Goal: Task Accomplishment & Management: Complete application form

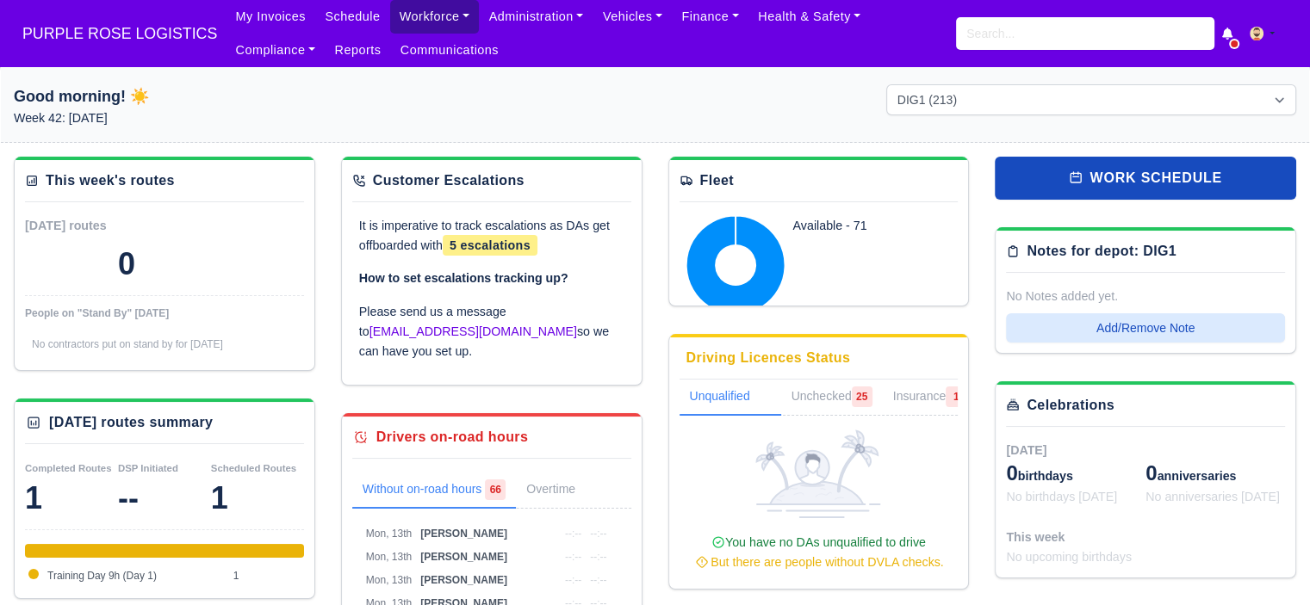
click at [424, 30] on link "Workforce" at bounding box center [435, 17] width 90 height 34
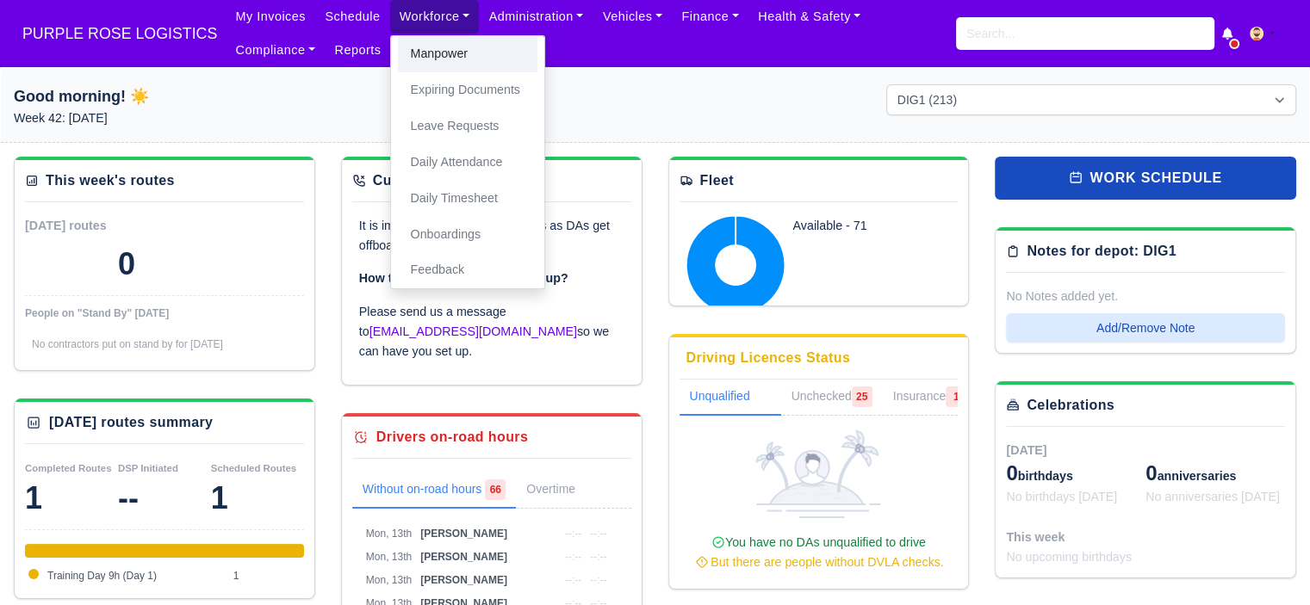
click at [427, 54] on link "Manpower" at bounding box center [468, 54] width 140 height 36
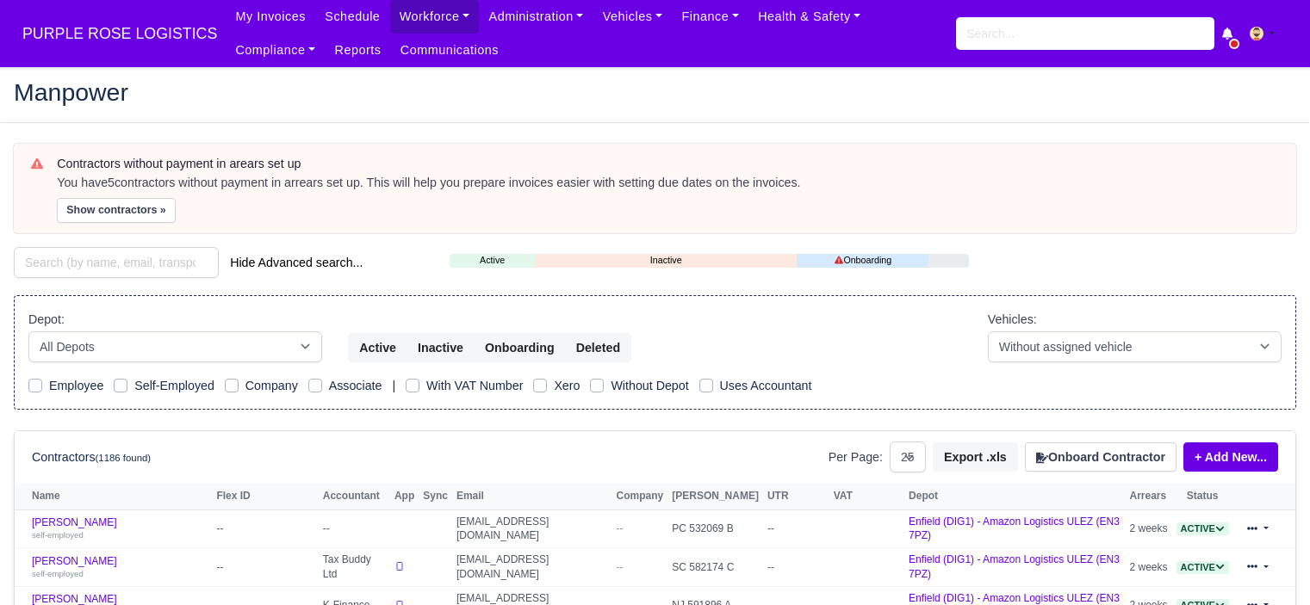
select select "25"
click at [1088, 449] on button "Onboard Contractor" at bounding box center [1101, 457] width 152 height 29
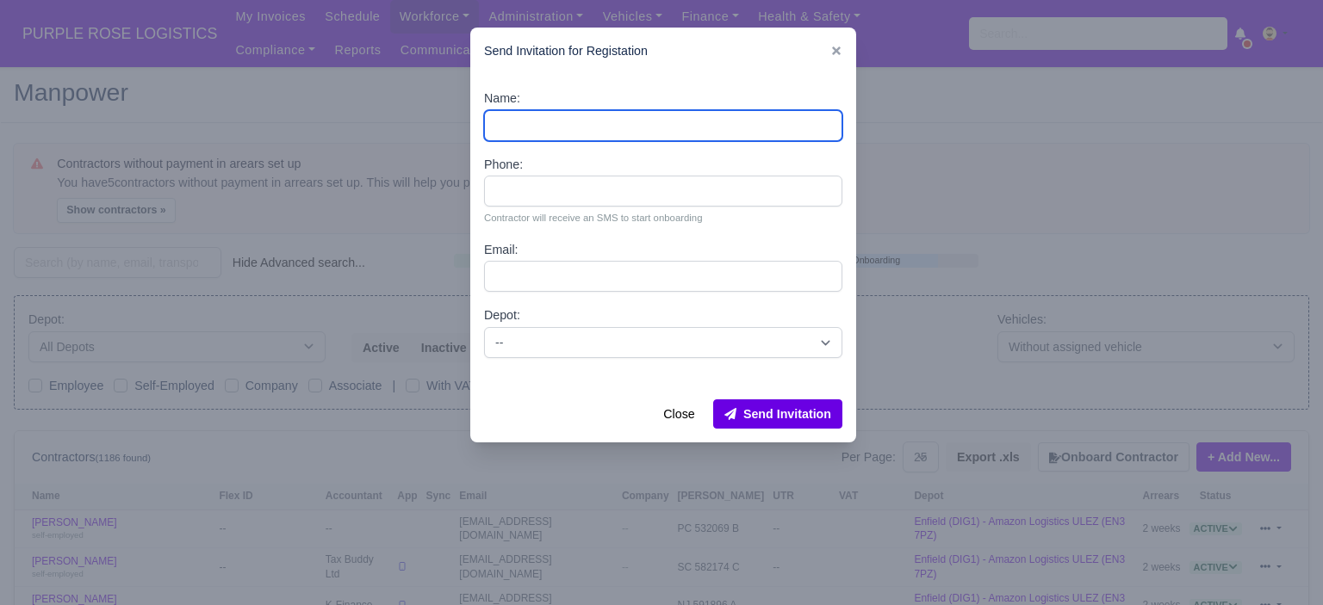
click at [693, 133] on input "Name:" at bounding box center [663, 125] width 358 height 31
paste input "Danielle cox"
type input "Danielle cox"
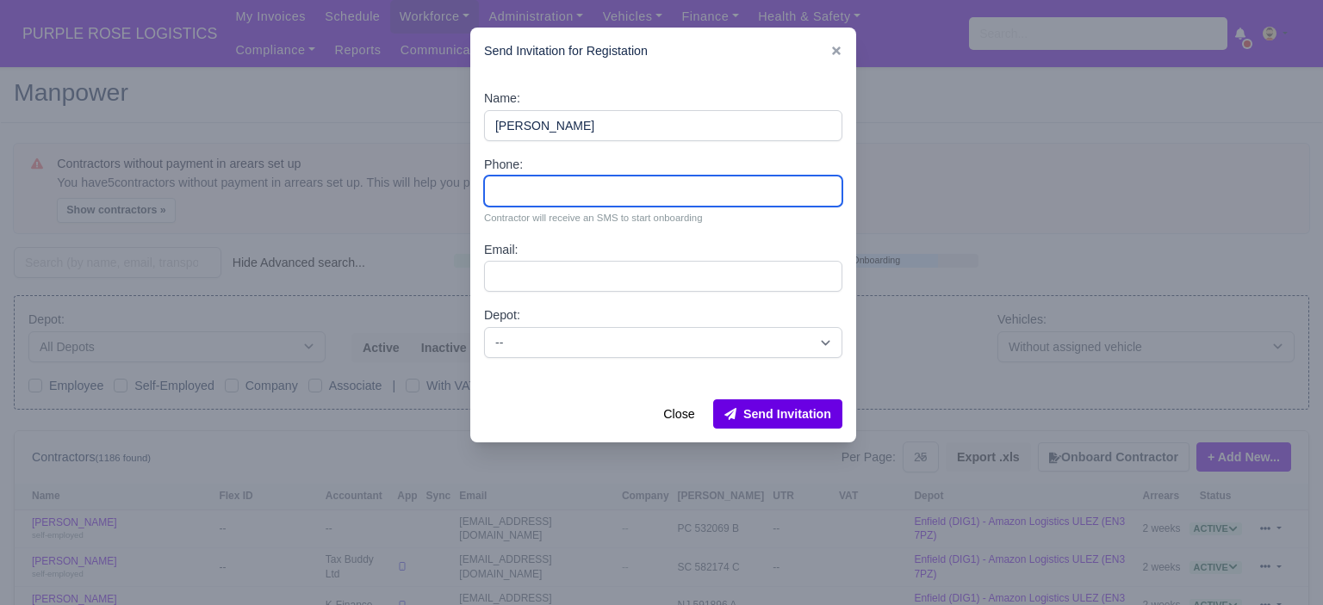
drag, startPoint x: 565, startPoint y: 188, endPoint x: 550, endPoint y: 144, distance: 46.3
click at [565, 188] on input "Phone:" at bounding box center [663, 191] width 358 height 31
paste input "44 7493 414511"
type input "44 7493 414511"
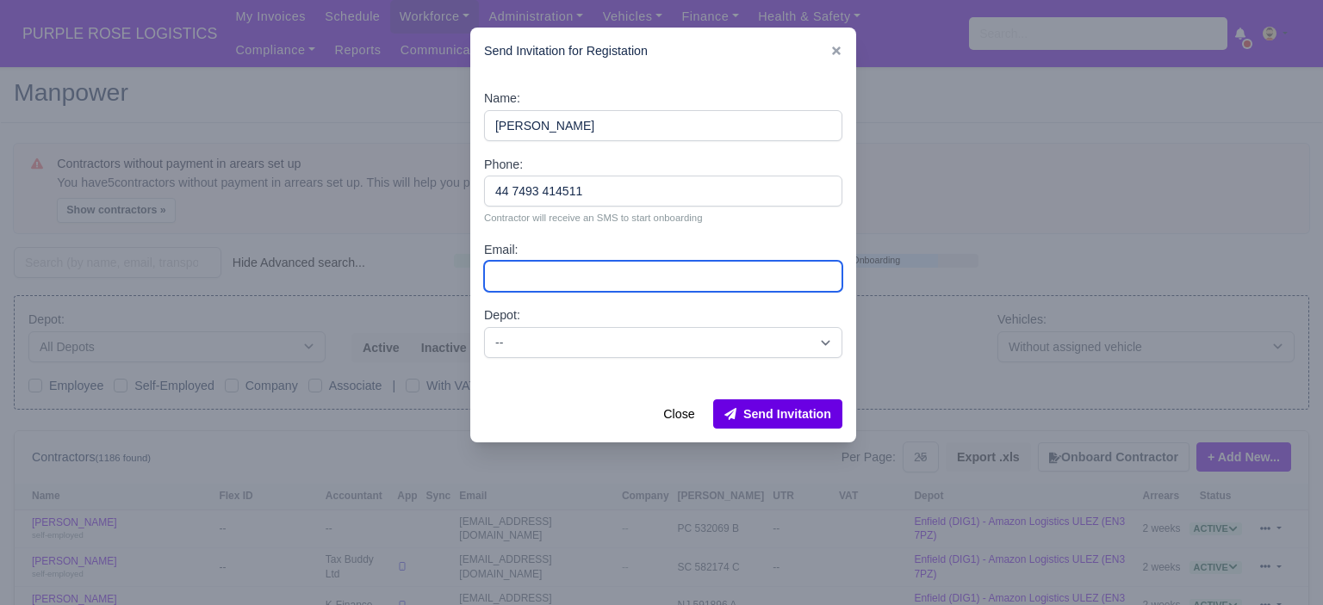
click at [604, 265] on input "Email:" at bounding box center [663, 276] width 358 height 31
paste input "daniellecox073@gmail.com"
type input "daniellecox073@gmail.com"
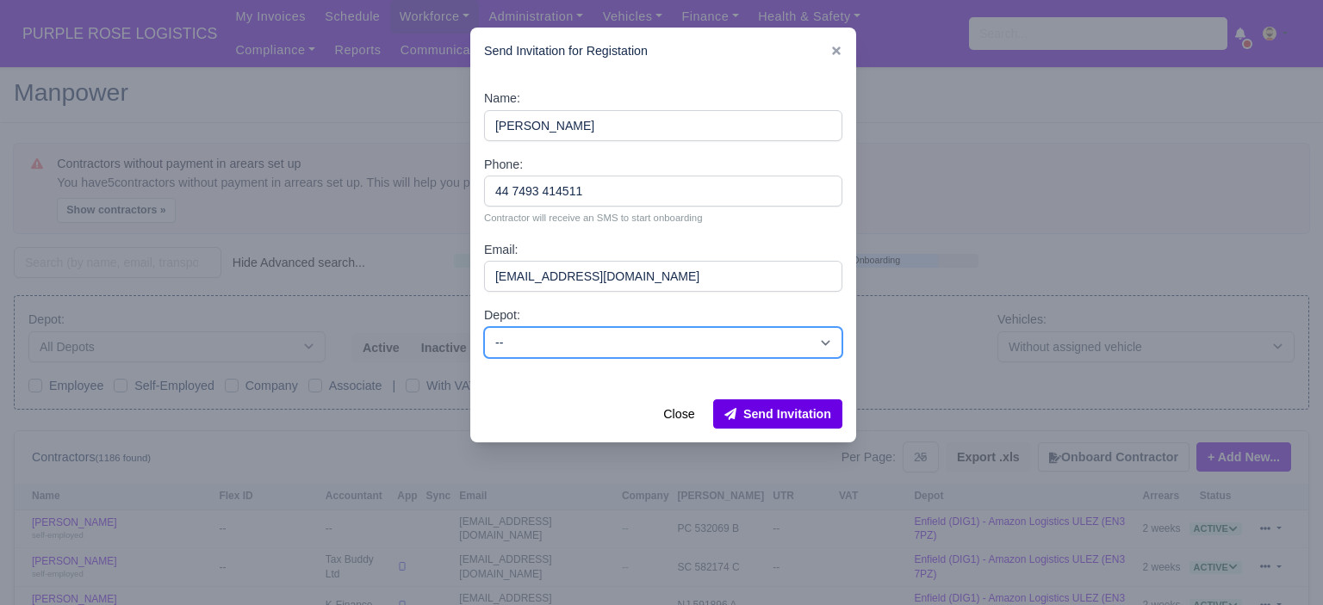
click at [594, 344] on select "-- Enfield (DIG1) - Amazon Logistics ULEZ (EN3 7PZ) Harlow (DHW1) - Amazon Logi…" at bounding box center [663, 342] width 358 height 31
select select "5"
click at [484, 327] on select "-- Enfield (DIG1) - Amazon Logistics ULEZ (EN3 7PZ) Harlow (DHW1) - Amazon Logi…" at bounding box center [663, 342] width 358 height 31
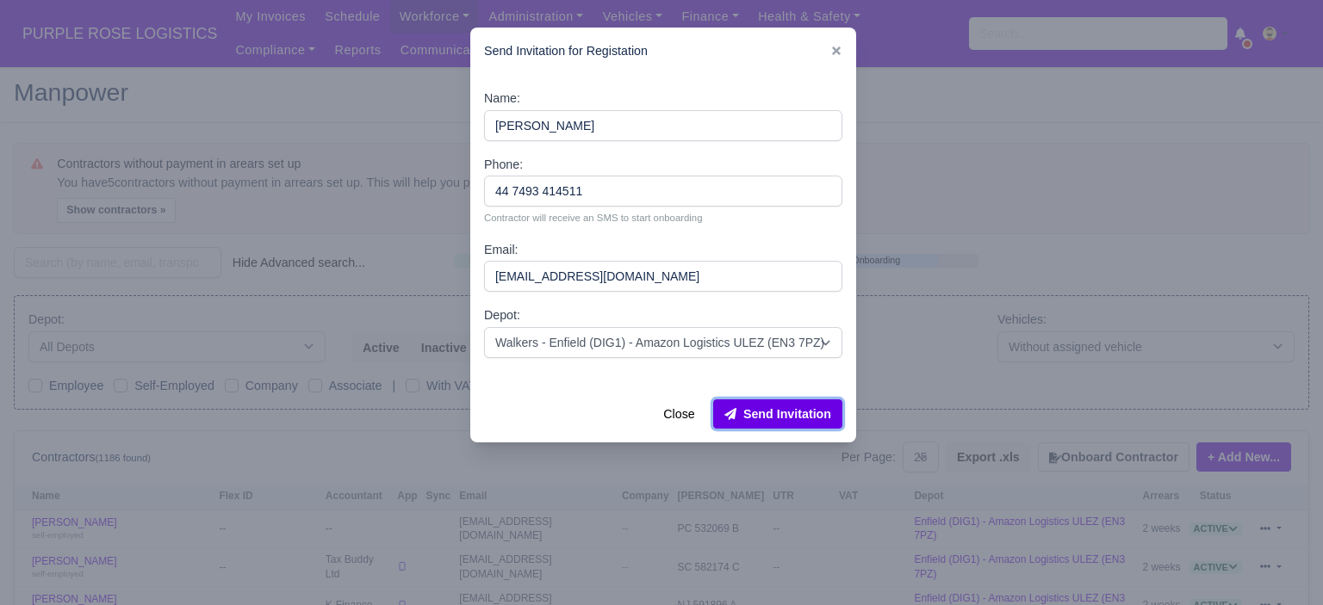
click at [784, 424] on button "Send Invitation" at bounding box center [777, 414] width 129 height 29
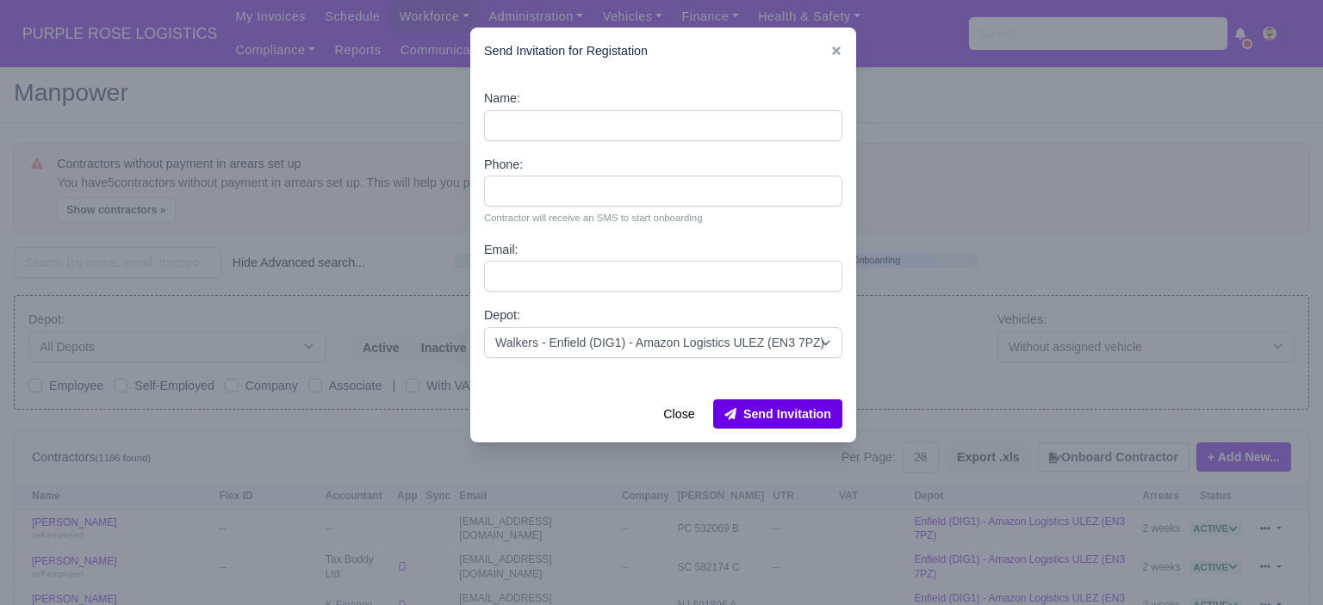
click at [975, 227] on div at bounding box center [661, 302] width 1323 height 605
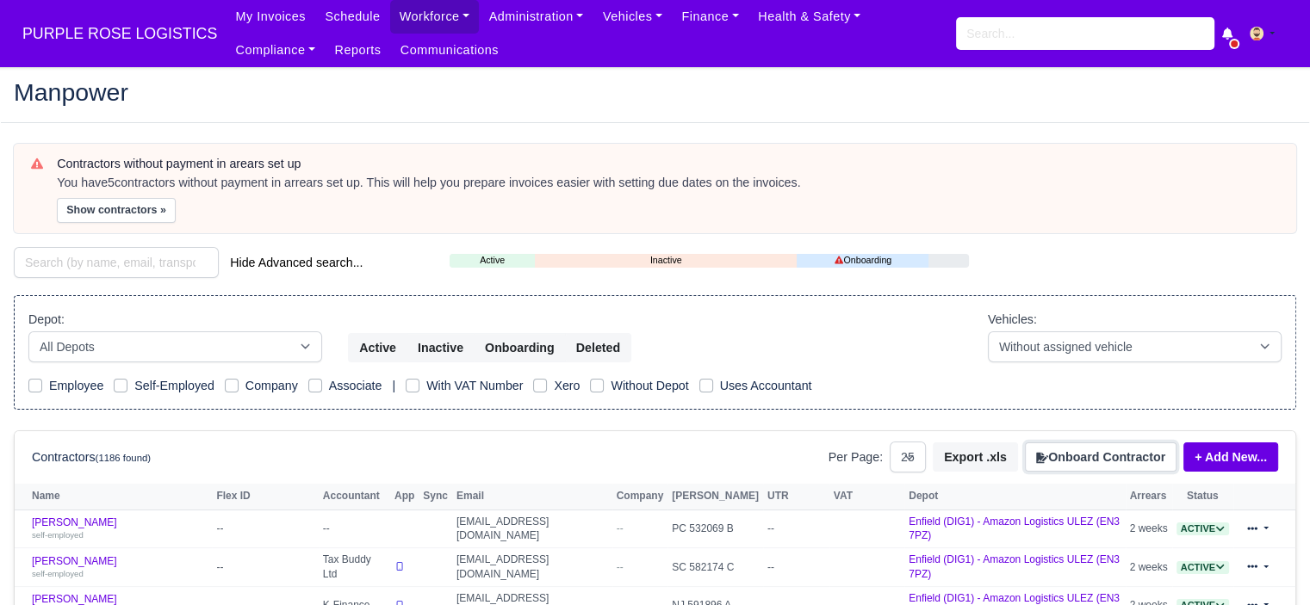
click at [1129, 463] on button "Onboard Contractor" at bounding box center [1101, 457] width 152 height 29
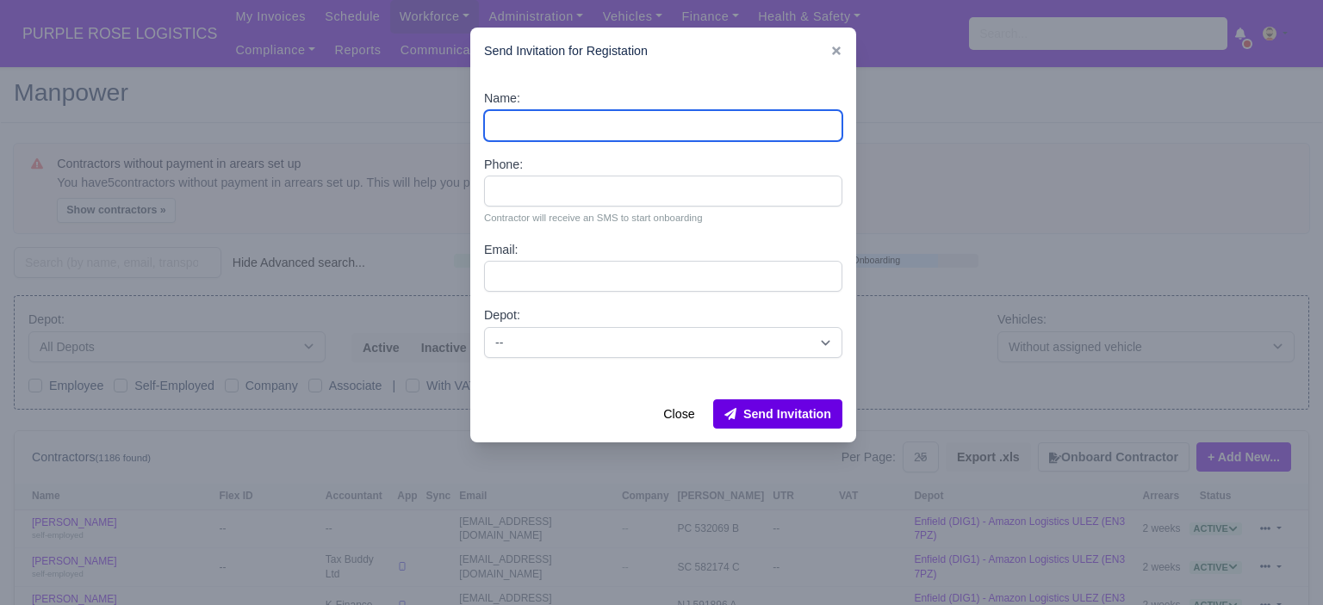
click at [516, 121] on input "Name:" at bounding box center [663, 125] width 358 height 31
paste input "[PERSON_NAME]"
type input "[PERSON_NAME]"
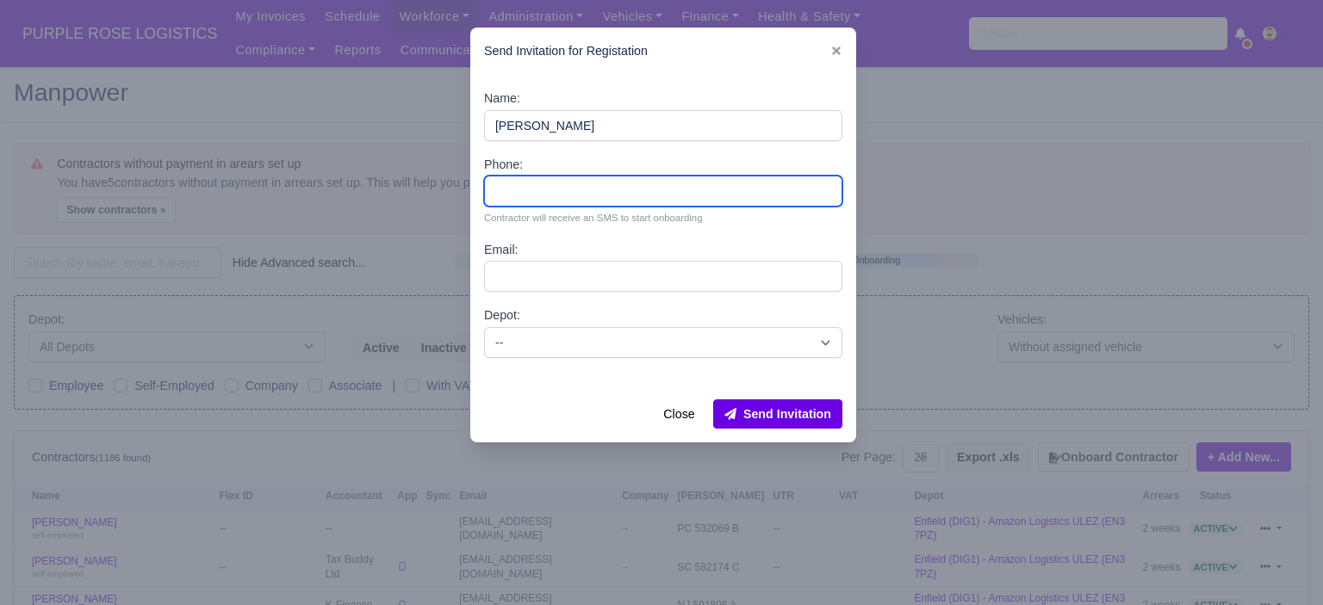
click at [599, 192] on input "Phone:" at bounding box center [663, 191] width 358 height 31
paste input "44 7380 578012"
type input "44 7380 578012"
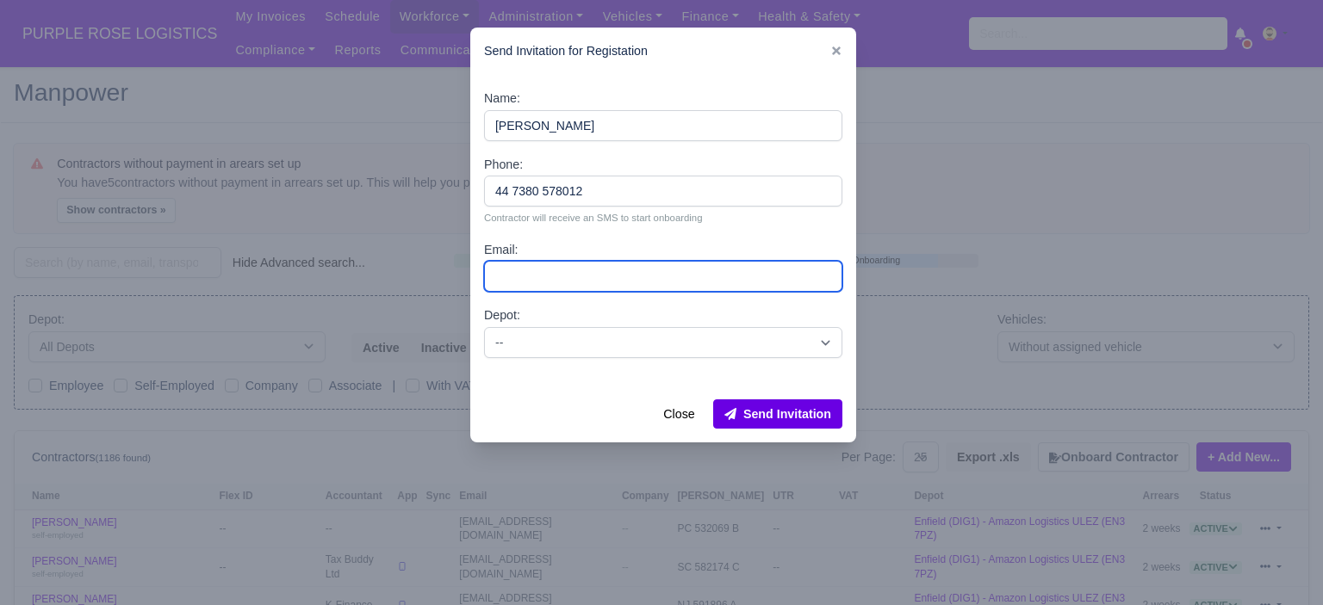
drag, startPoint x: 546, startPoint y: 272, endPoint x: 554, endPoint y: 279, distance: 10.4
click at [546, 272] on input "Email:" at bounding box center [663, 276] width 358 height 31
paste input "[EMAIL_ADDRESS][DOMAIN_NAME]"
type input "[EMAIL_ADDRESS][DOMAIN_NAME]"
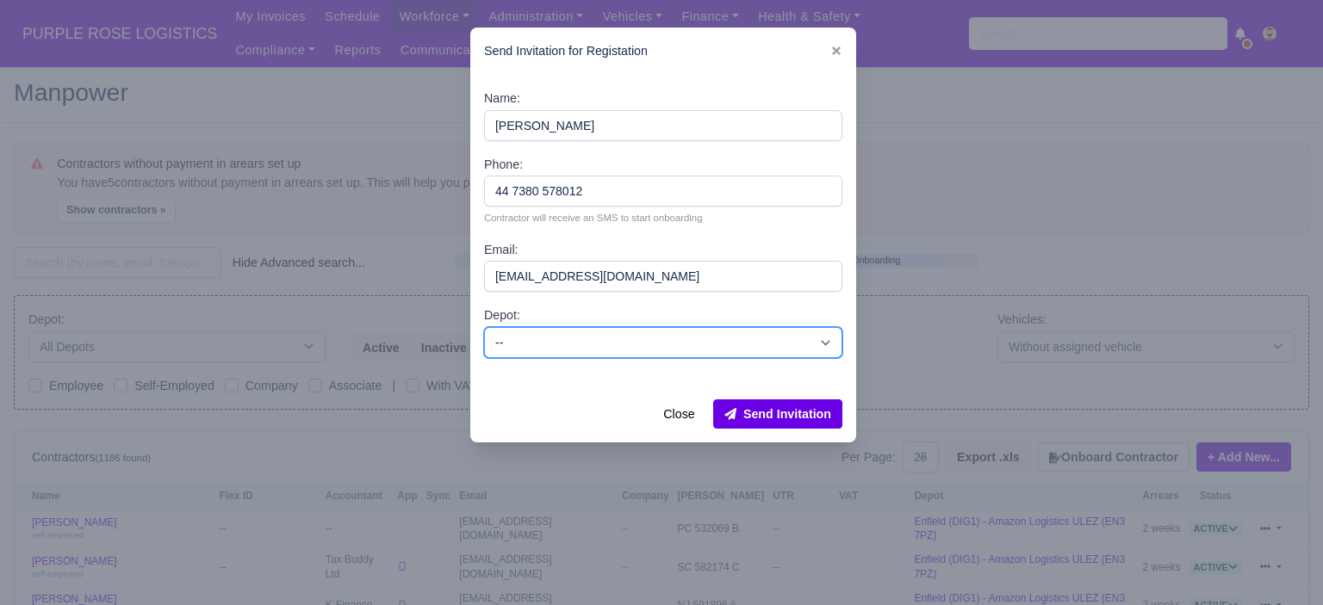
click at [589, 347] on select "-- Enfield (DIG1) - Amazon Logistics ULEZ (EN3 7PZ) Harlow (DHW1) - Amazon Logi…" at bounding box center [663, 342] width 358 height 31
select select "1"
click at [484, 327] on select "-- Enfield (DIG1) - Amazon Logistics ULEZ (EN3 7PZ) Harlow (DHW1) - Amazon Logi…" at bounding box center [663, 342] width 358 height 31
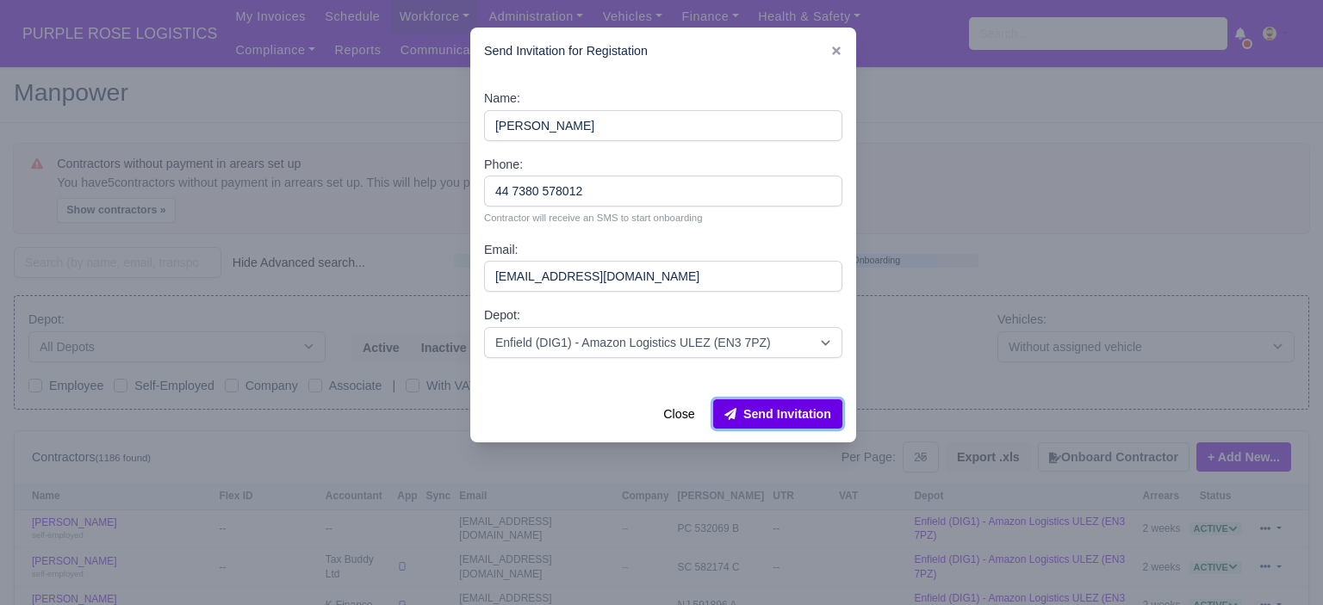
click at [794, 416] on button "Send Invitation" at bounding box center [777, 414] width 129 height 29
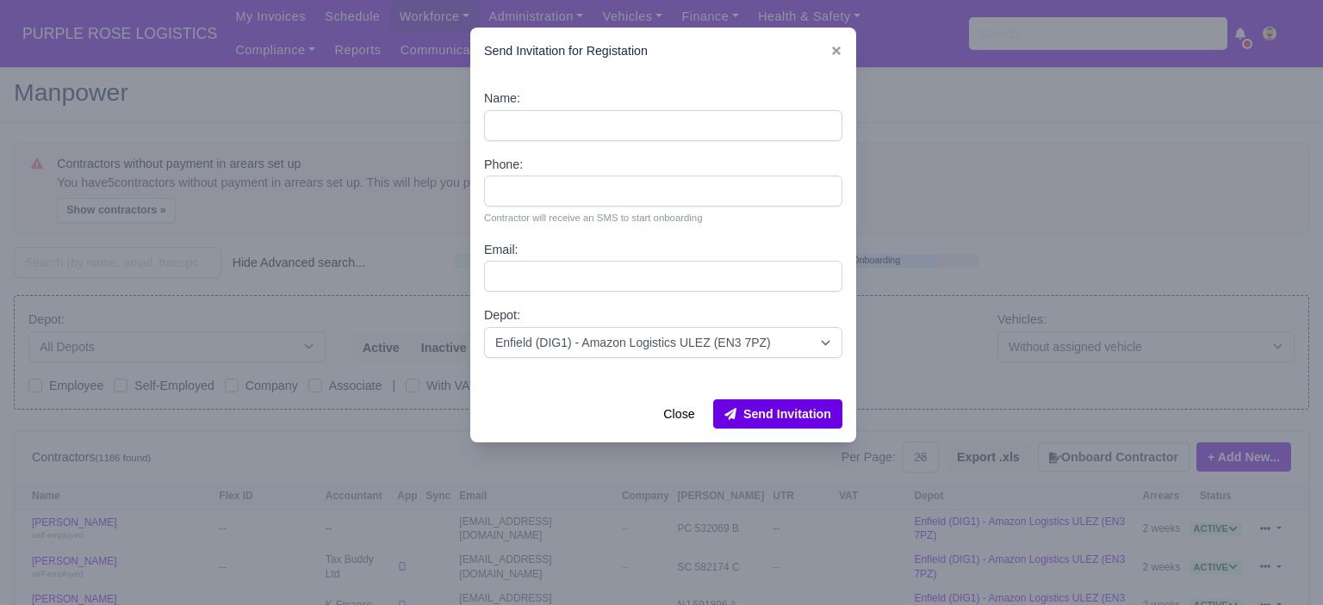
drag, startPoint x: 410, startPoint y: 134, endPoint x: 277, endPoint y: 9, distance: 182.7
click at [406, 129] on div at bounding box center [661, 302] width 1323 height 605
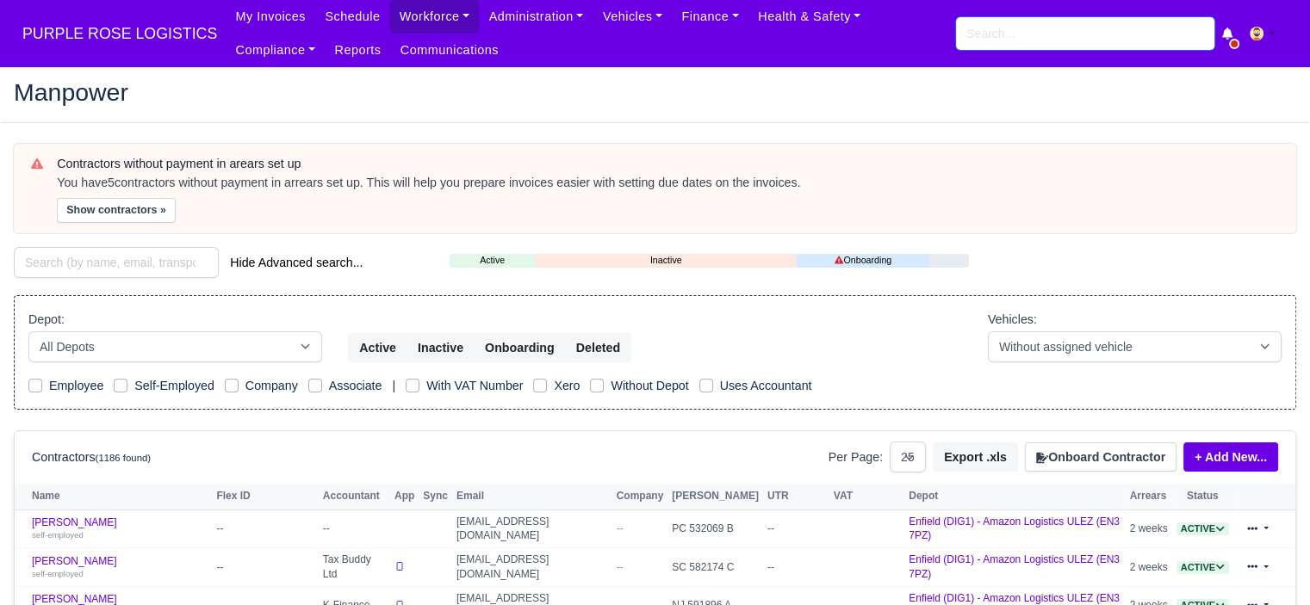
click at [995, 37] on input "search" at bounding box center [1085, 33] width 258 height 33
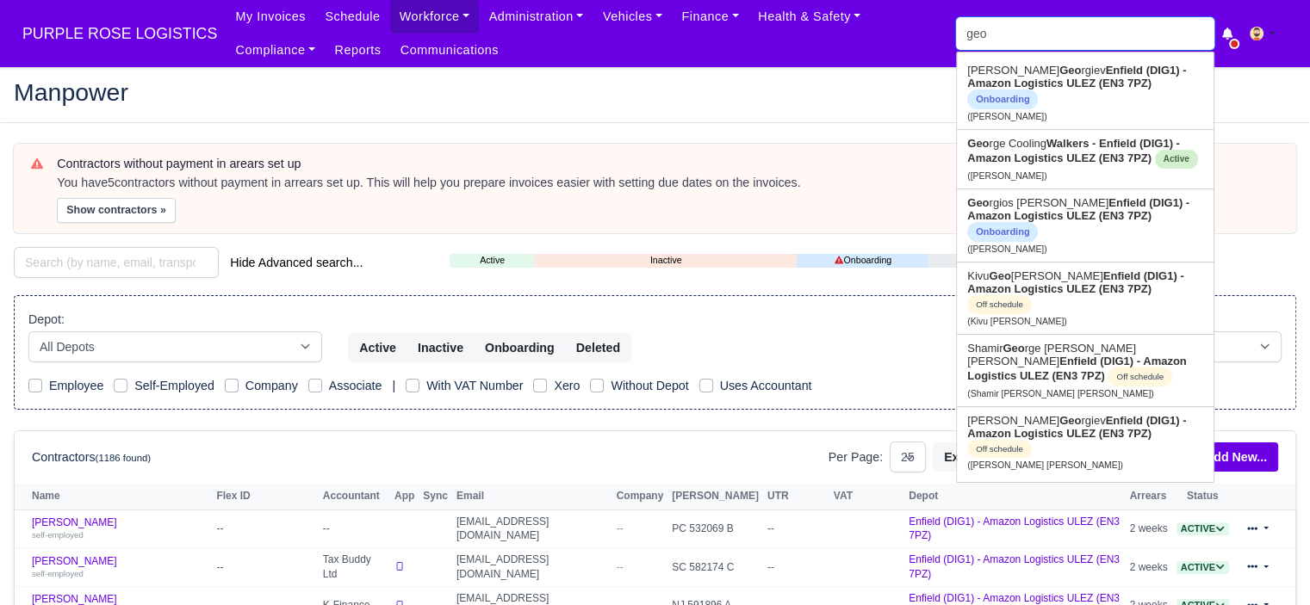
type input "geor"
type input "george Cooling"
type input "georg"
type input "george Cooling"
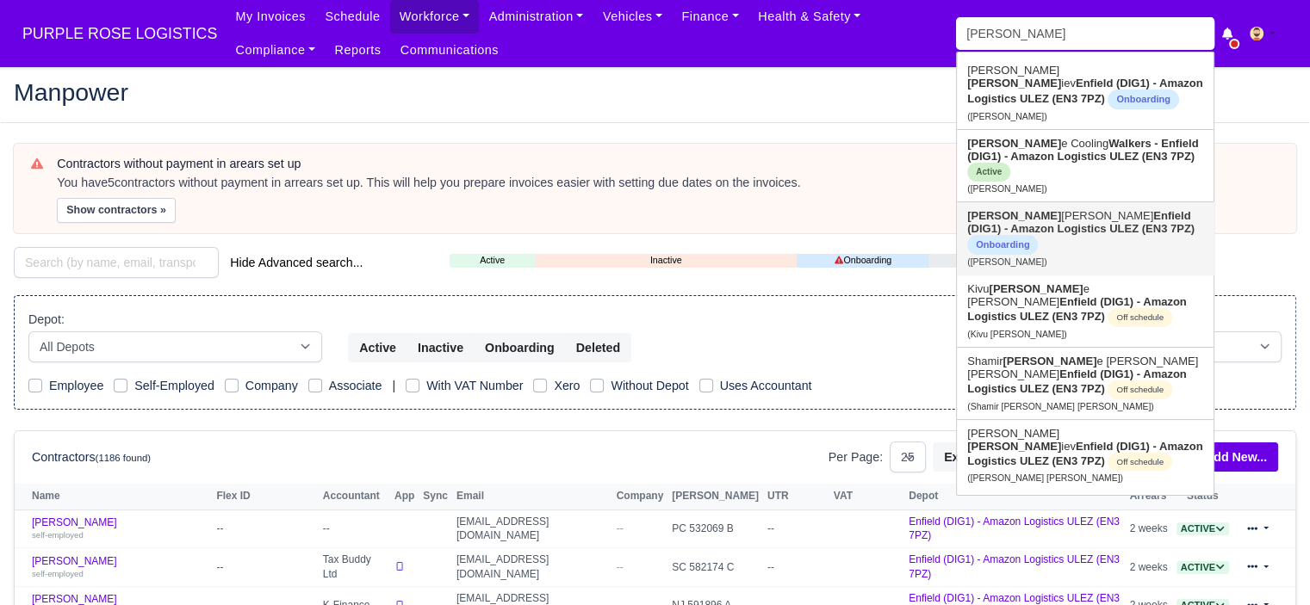
click at [1102, 209] on strong "Enfield (DIG1) - Amazon Logistics ULEZ (EN3 7PZ)" at bounding box center [1080, 222] width 227 height 26
type input "[PERSON_NAME]"
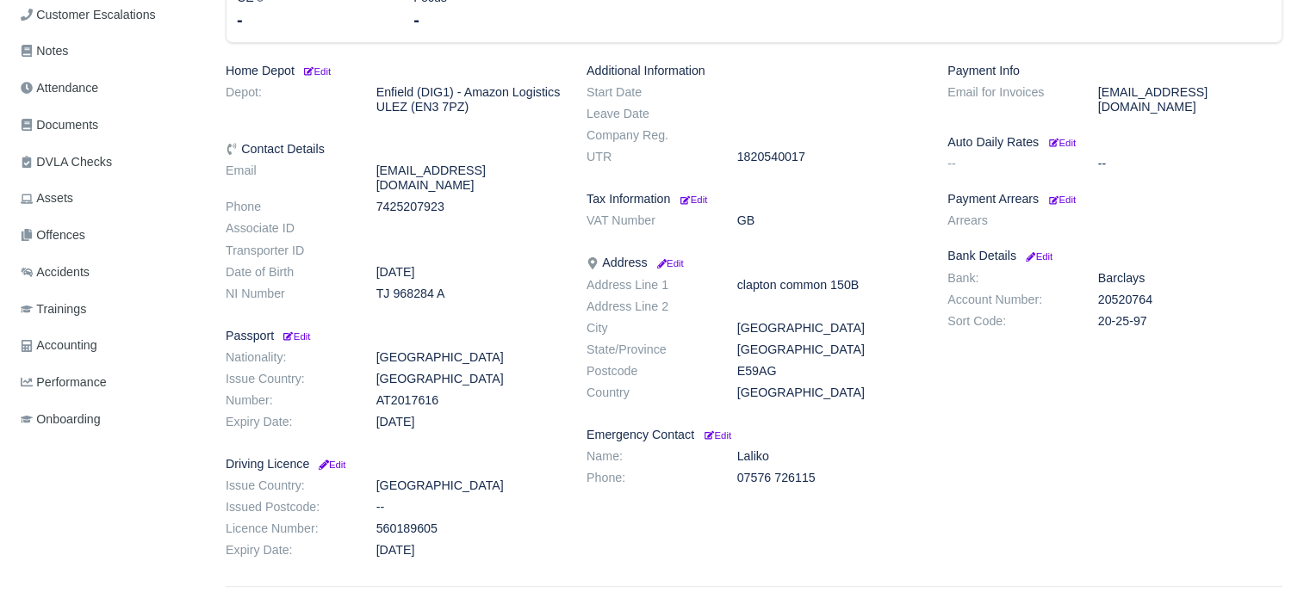
scroll to position [310, 0]
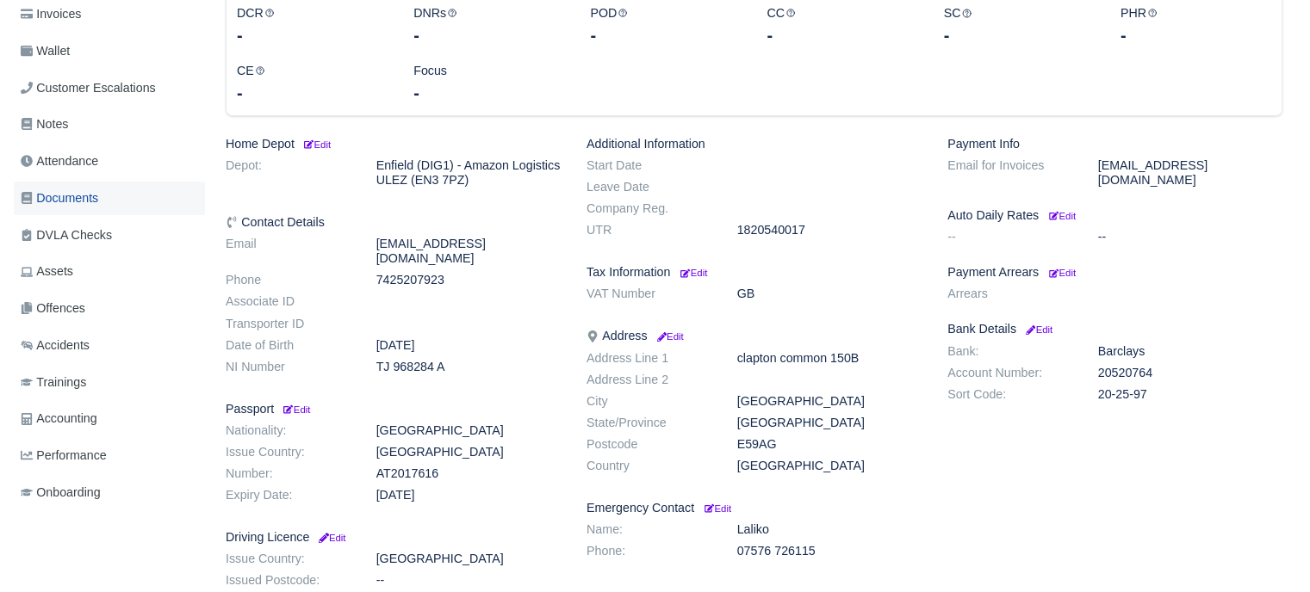
click at [93, 208] on link "Documents" at bounding box center [109, 199] width 191 height 34
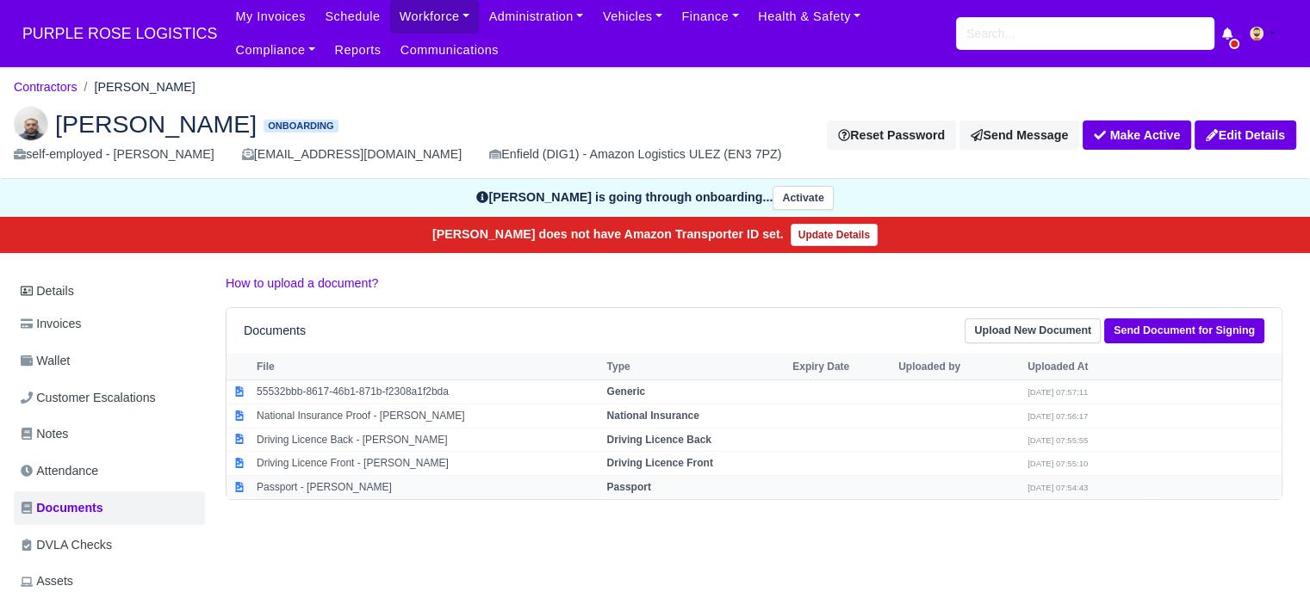
click at [644, 482] on strong "Passport" at bounding box center [628, 487] width 44 height 12
select select "passport"
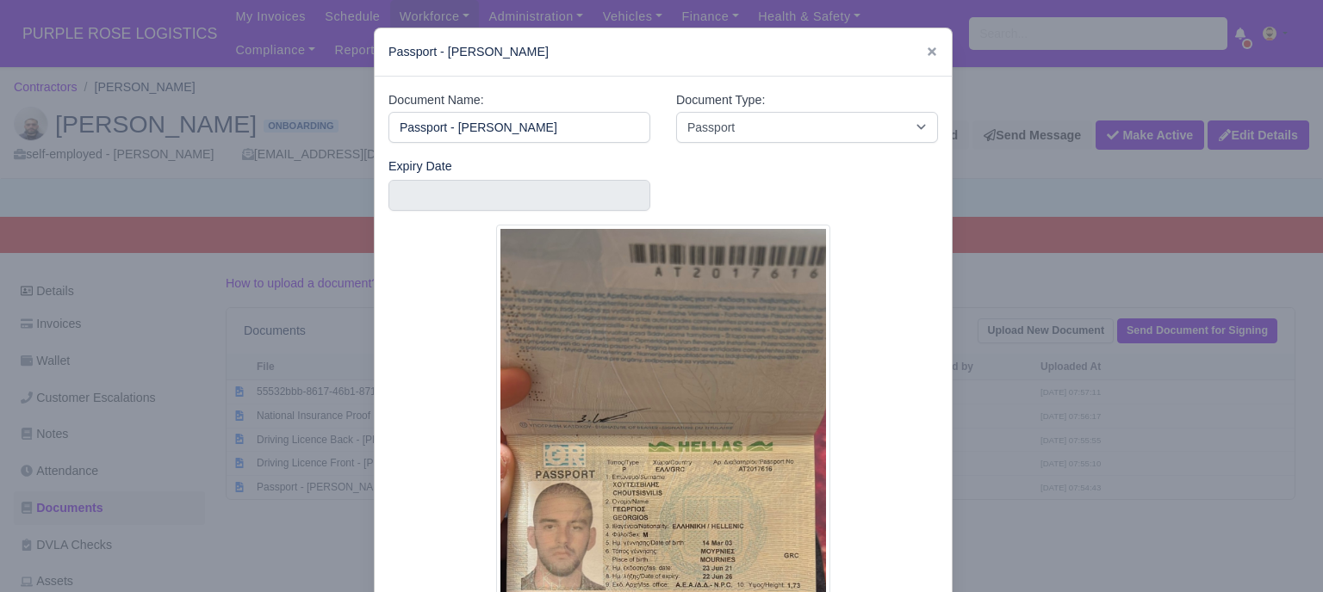
click at [1020, 474] on div at bounding box center [661, 296] width 1323 height 592
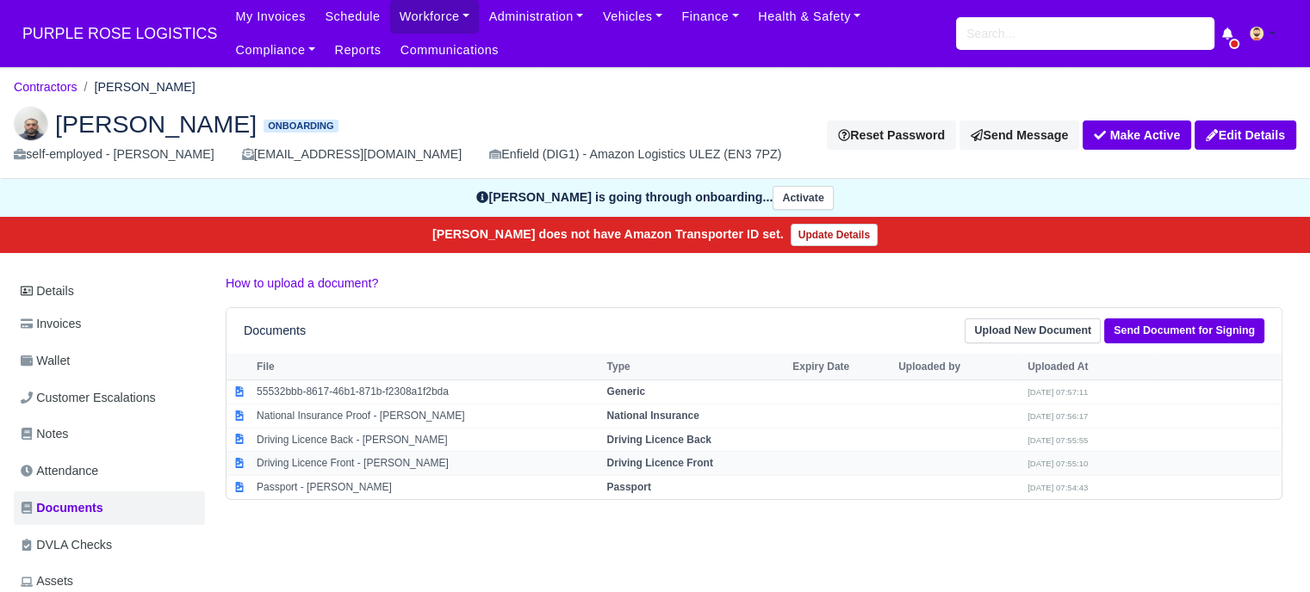
click at [699, 459] on strong "Driving Licence Front" at bounding box center [659, 463] width 106 height 12
select select "driving-licence-front"
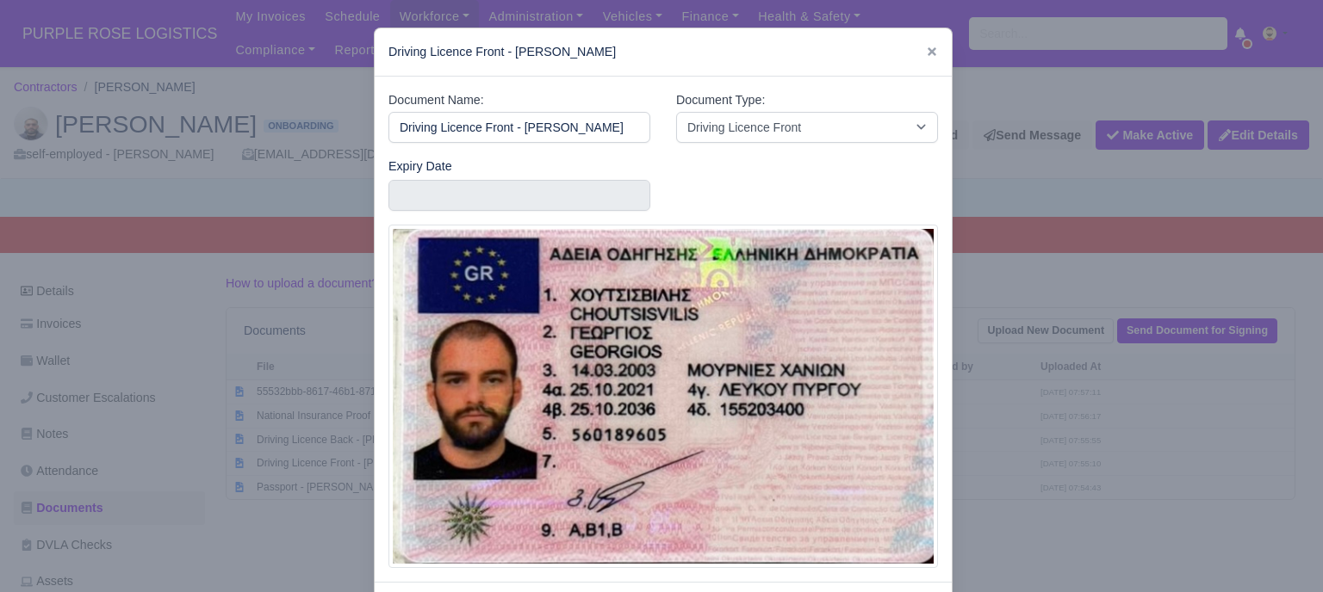
click at [1110, 419] on div at bounding box center [661, 296] width 1323 height 592
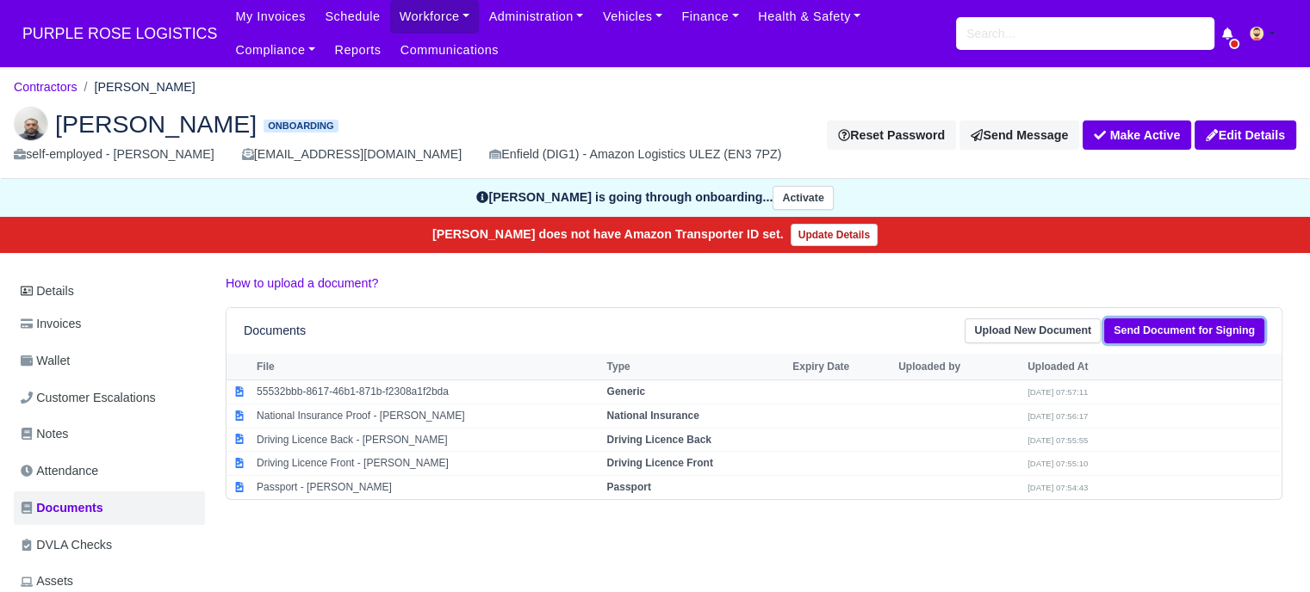
click at [1162, 330] on link "Send Document for Signing" at bounding box center [1184, 331] width 160 height 25
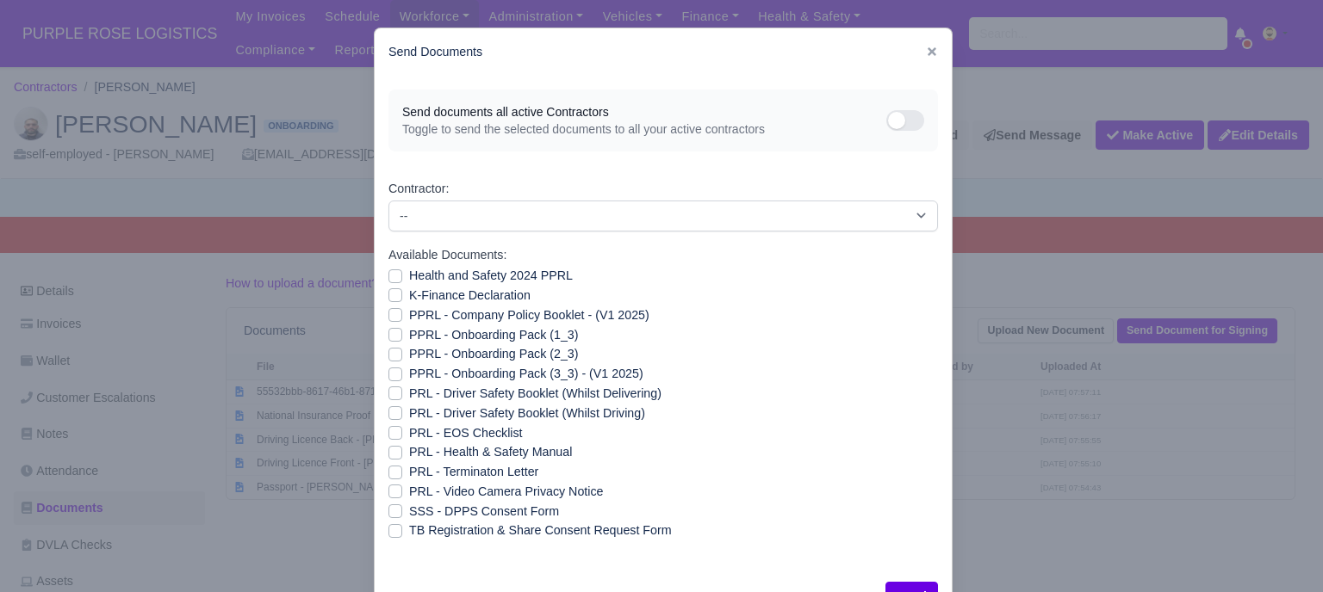
click at [409, 276] on label "Health and Safety 2024 PPRL" at bounding box center [491, 276] width 164 height 20
click at [392, 276] on input "Health and Safety 2024 PPRL" at bounding box center [395, 273] width 14 height 14
checkbox input "true"
drag, startPoint x: 388, startPoint y: 298, endPoint x: 388, endPoint y: 311, distance: 12.9
click at [409, 299] on label "K-Finance Declaration" at bounding box center [469, 296] width 121 height 20
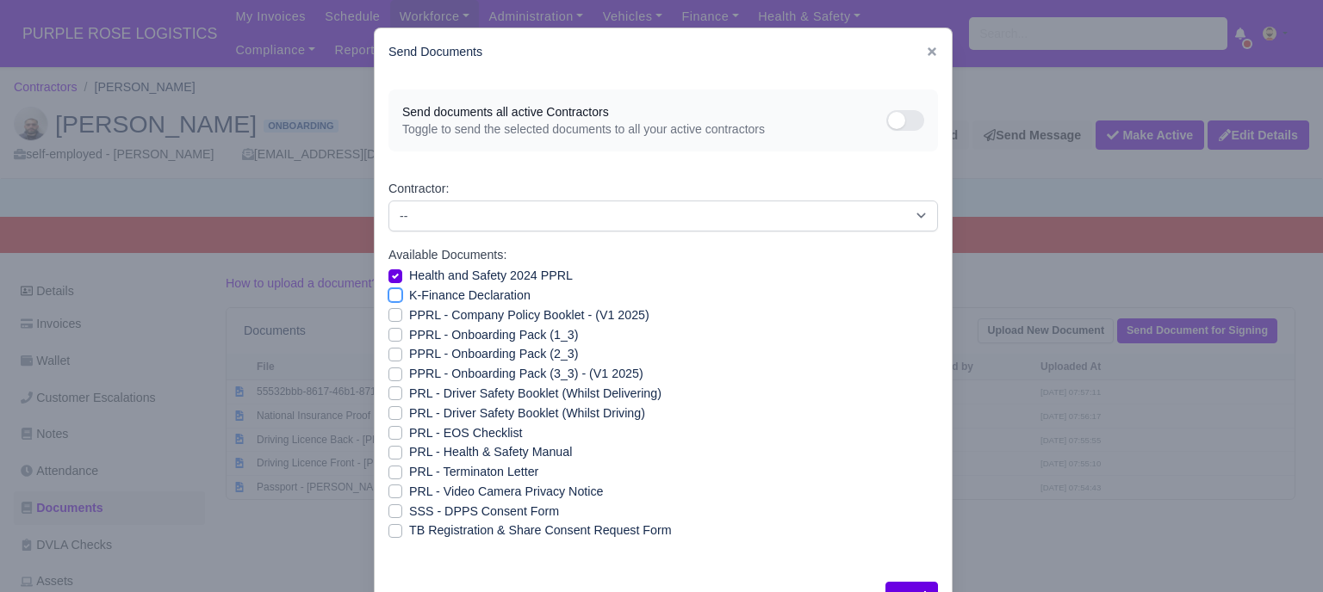
click at [388, 299] on input "K-Finance Declaration" at bounding box center [395, 293] width 14 height 14
checkbox input "true"
click at [409, 313] on label "PPRL - Company Policy Booklet - (V1 2025)" at bounding box center [529, 316] width 240 height 20
click at [388, 313] on input "PPRL - Company Policy Booklet - (V1 2025)" at bounding box center [395, 313] width 14 height 14
checkbox input "true"
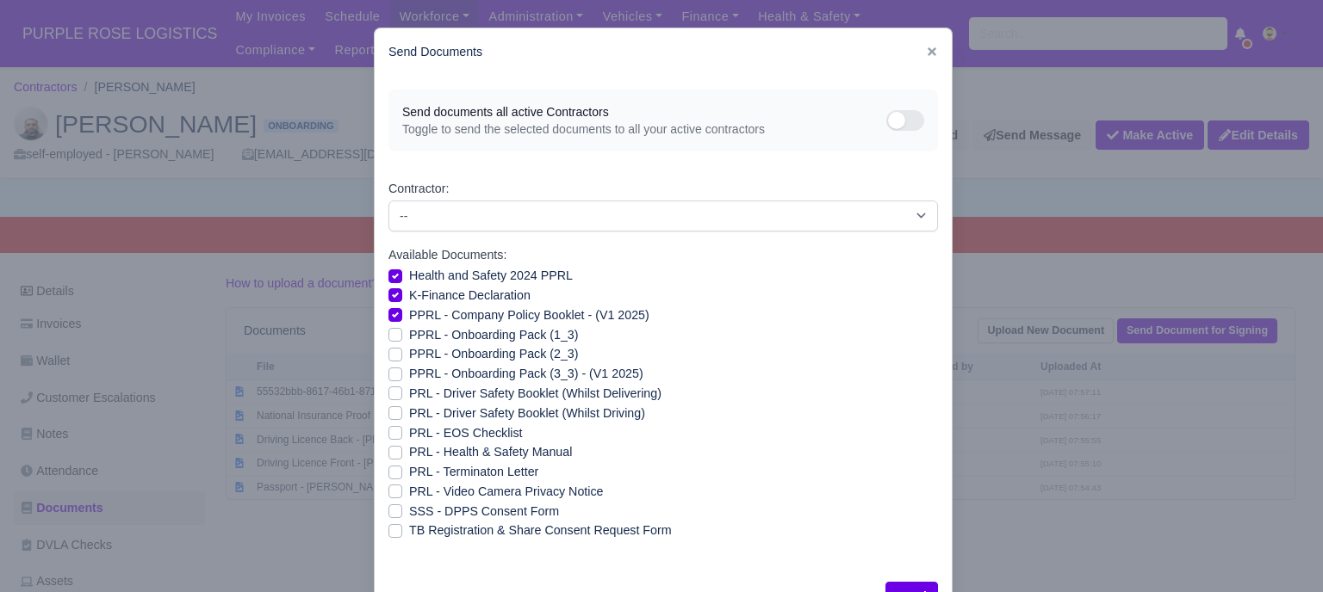
drag, startPoint x: 387, startPoint y: 328, endPoint x: 386, endPoint y: 341, distance: 12.9
click at [409, 330] on label "PPRL - Onboarding Pack (1_3)" at bounding box center [493, 336] width 169 height 20
click at [388, 330] on input "PPRL - Onboarding Pack (1_3)" at bounding box center [395, 333] width 14 height 14
checkbox input "true"
click at [409, 349] on label "PPRL - Onboarding Pack (2_3)" at bounding box center [493, 354] width 169 height 20
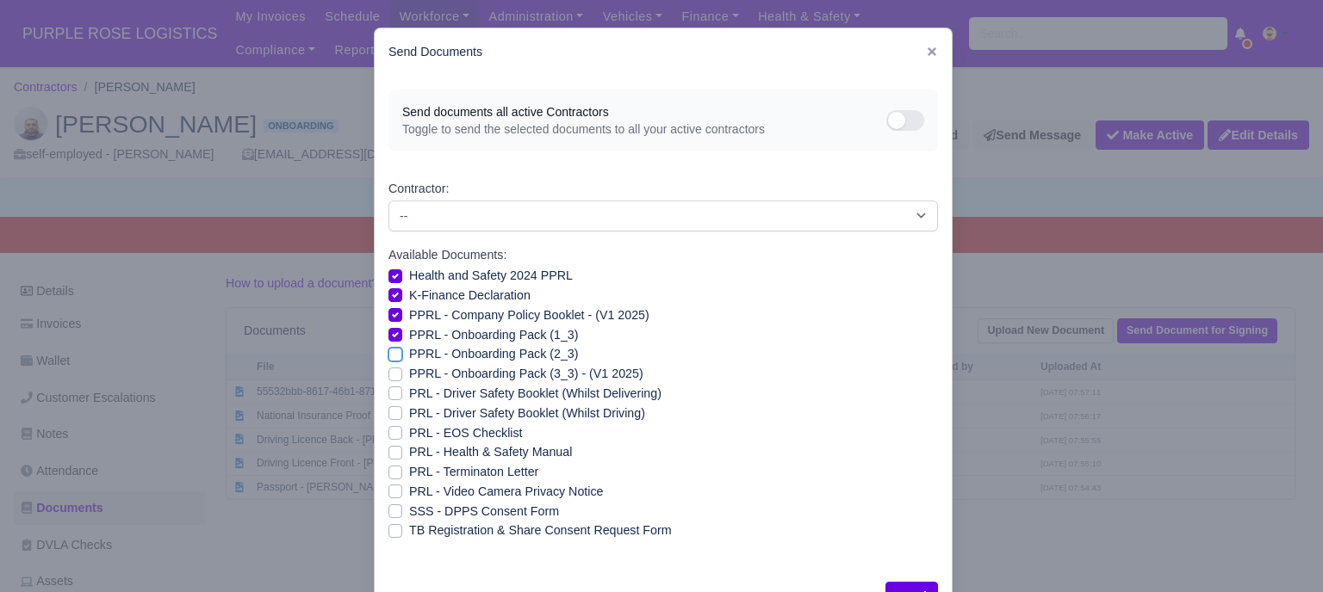
click at [388, 349] on input "PPRL - Onboarding Pack (2_3)" at bounding box center [395, 351] width 14 height 14
checkbox input "true"
click at [409, 369] on label "PPRL - Onboarding Pack (3_3) - (V1 2025)" at bounding box center [526, 374] width 234 height 20
click at [388, 369] on input "PPRL - Onboarding Pack (3_3) - (V1 2025)" at bounding box center [395, 371] width 14 height 14
checkbox input "true"
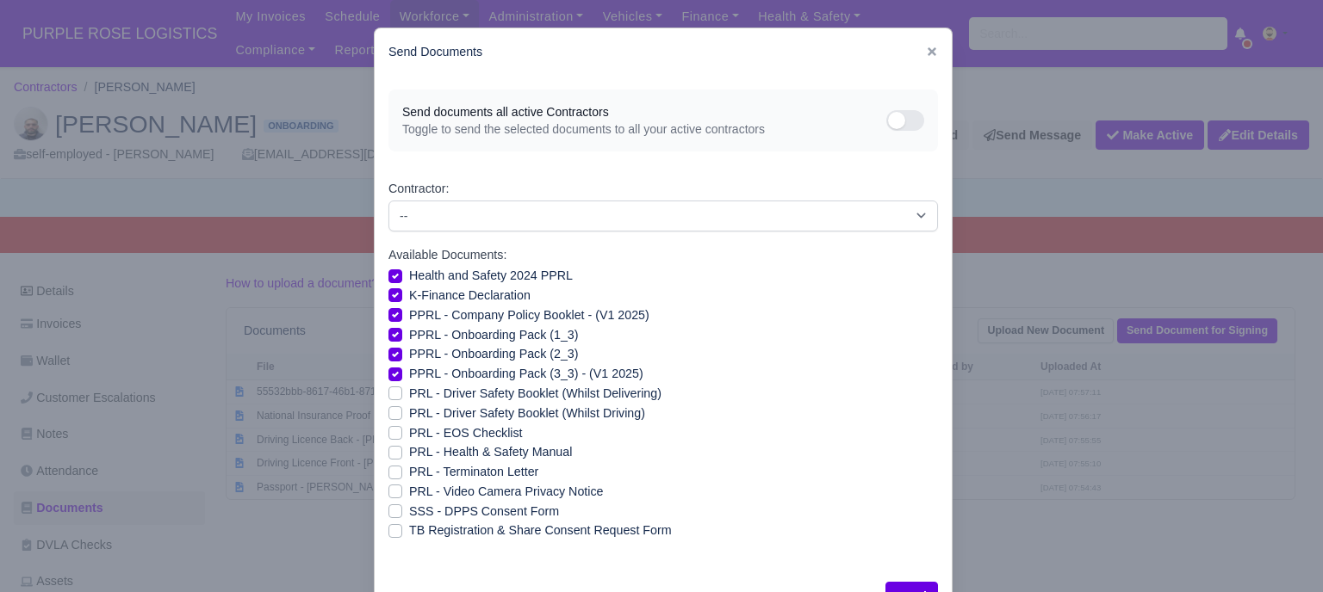
click at [409, 395] on label "PRL - Driver Safety Booklet (Whilst Delivering)" at bounding box center [535, 394] width 252 height 20
click at [388, 395] on input "PRL - Driver Safety Booklet (Whilst Delivering)" at bounding box center [395, 391] width 14 height 14
checkbox input "true"
click at [409, 410] on label "PRL - Driver Safety Booklet (Whilst Driving)" at bounding box center [527, 414] width 236 height 20
click at [388, 410] on input "PRL - Driver Safety Booklet (Whilst Driving)" at bounding box center [395, 411] width 14 height 14
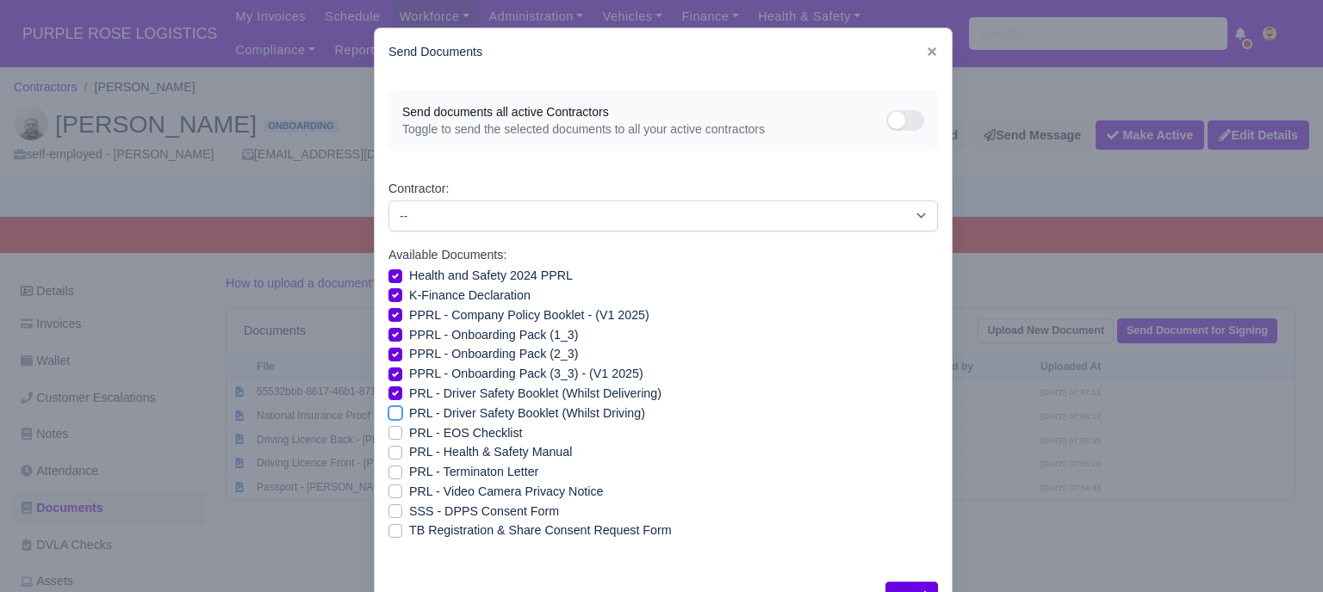
checkbox input "true"
click at [409, 454] on label "PRL - Health & Safety Manual" at bounding box center [490, 453] width 163 height 20
click at [389, 454] on input "PRL - Health & Safety Manual" at bounding box center [395, 450] width 14 height 14
checkbox input "true"
click at [409, 491] on label "PRL - Video Camera Privacy Notice" at bounding box center [506, 492] width 194 height 20
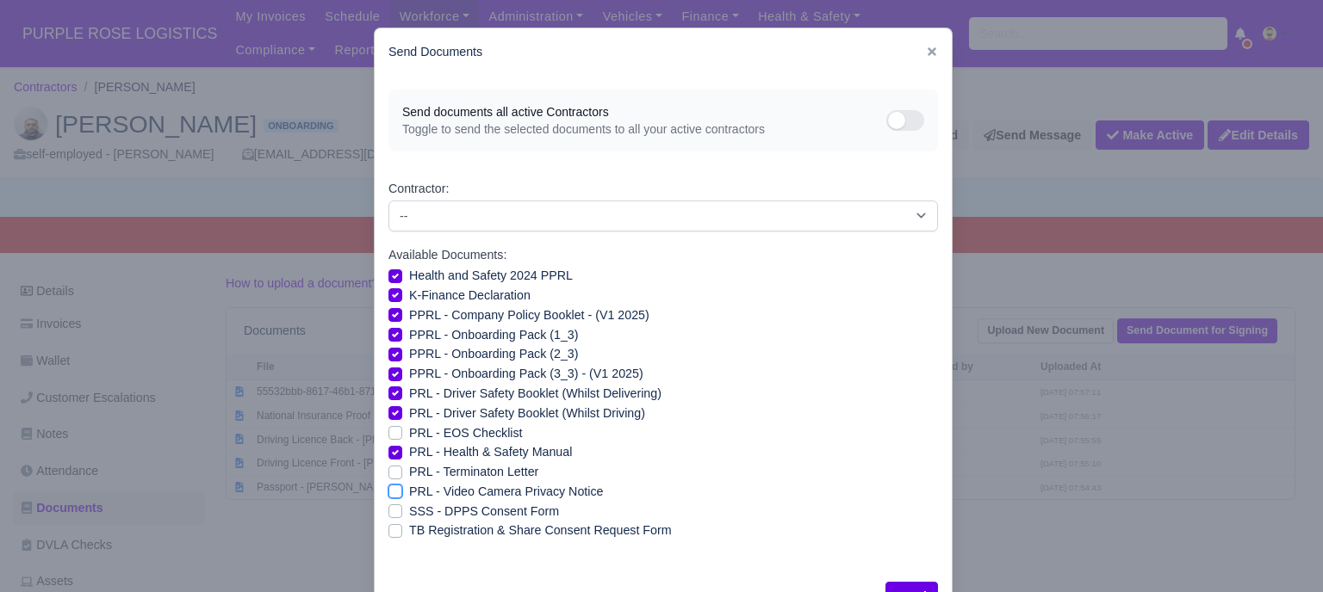
click at [388, 491] on input "PRL - Video Camera Privacy Notice" at bounding box center [395, 489] width 14 height 14
checkbox input "true"
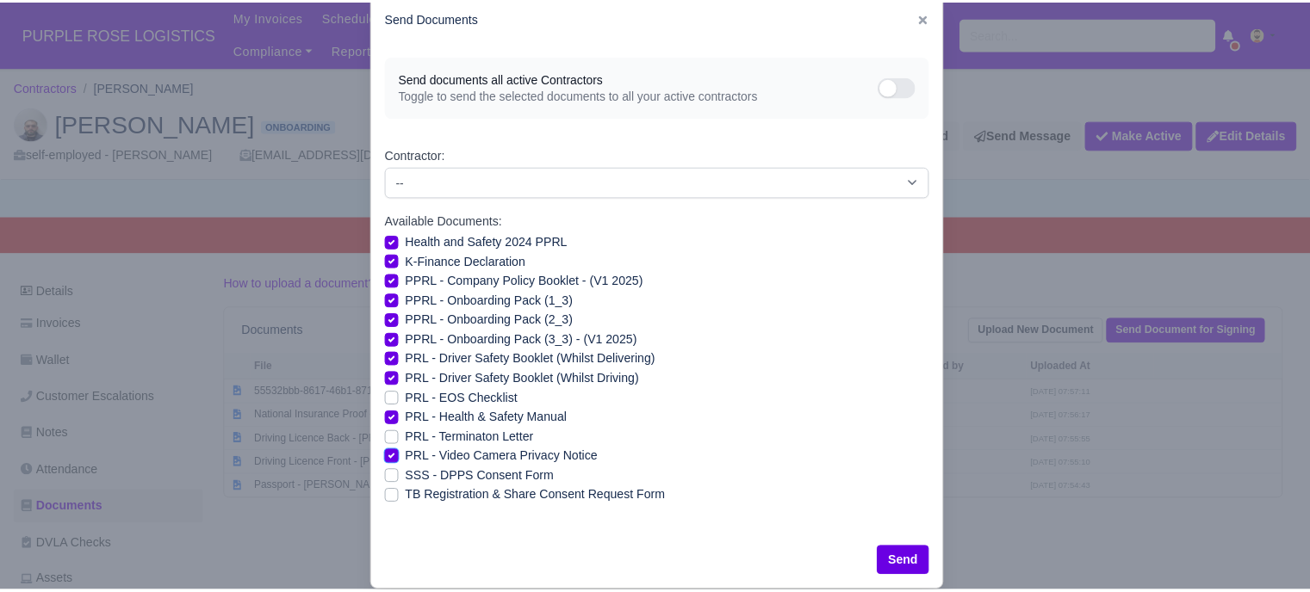
scroll to position [62, 0]
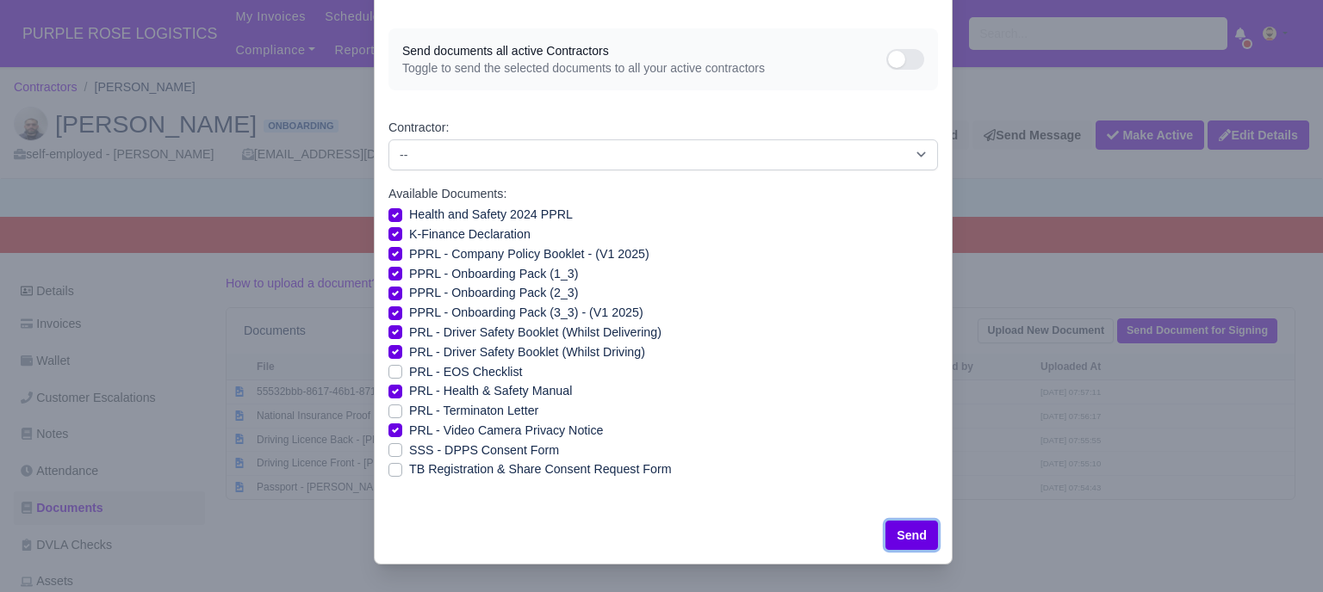
click at [893, 533] on button "Send" at bounding box center [911, 535] width 53 height 29
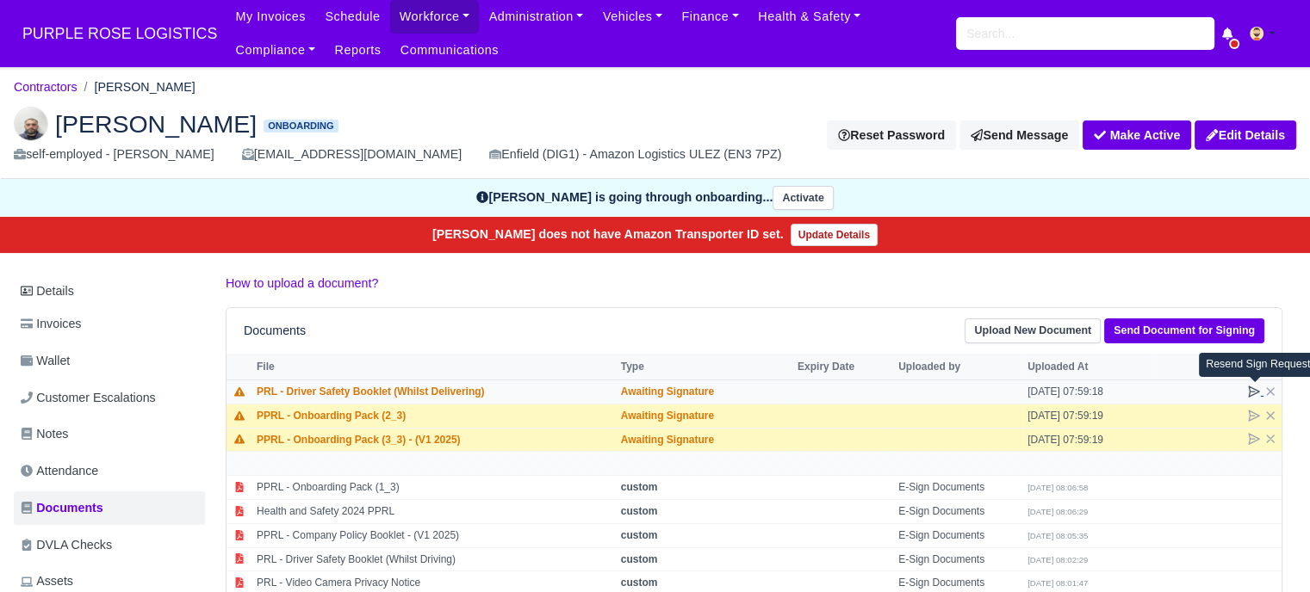
click at [1255, 395] on icon at bounding box center [1254, 392] width 14 height 14
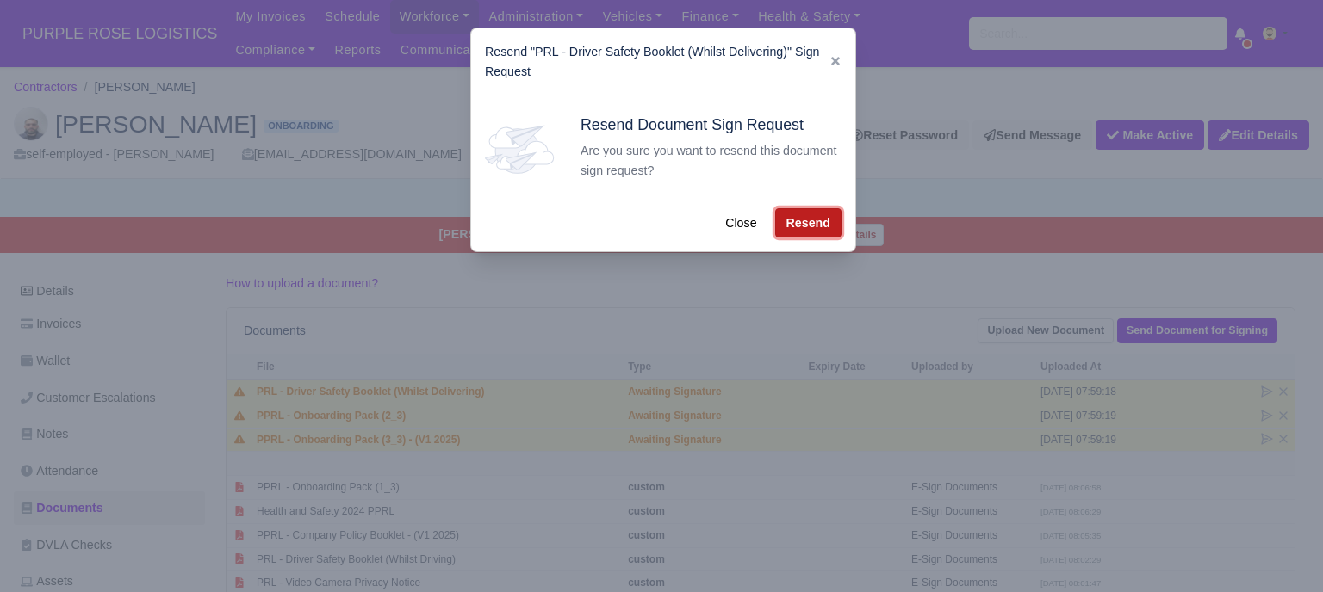
click at [813, 221] on button "Resend" at bounding box center [808, 222] width 66 height 29
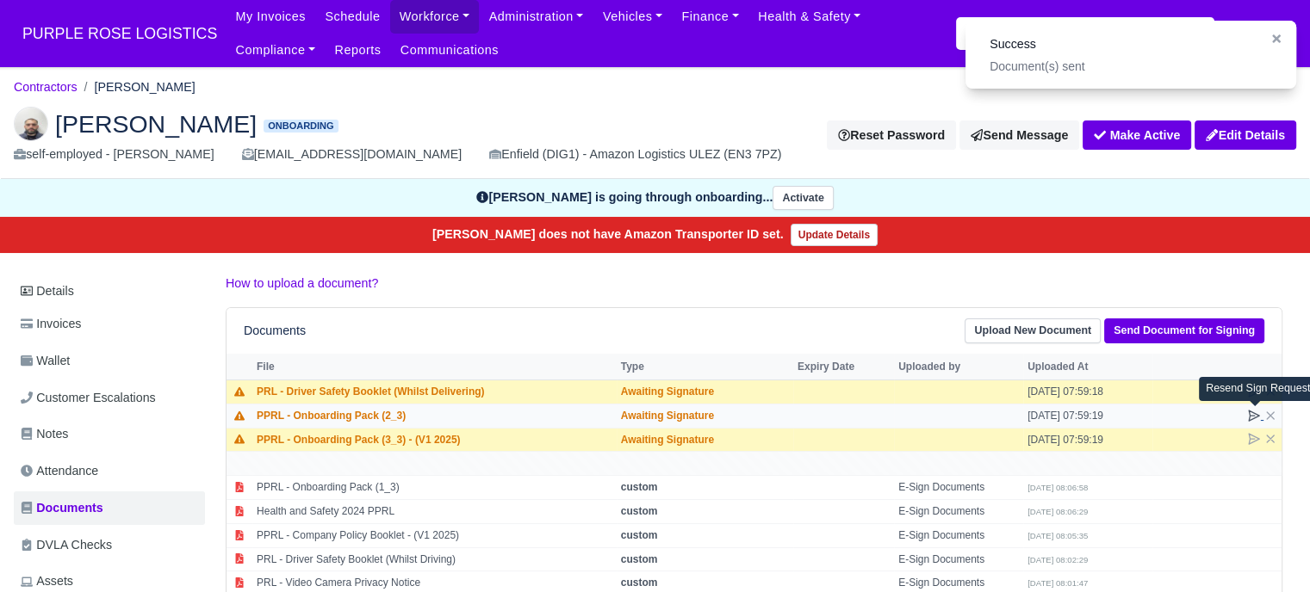
click at [1250, 413] on icon at bounding box center [1254, 416] width 10 height 10
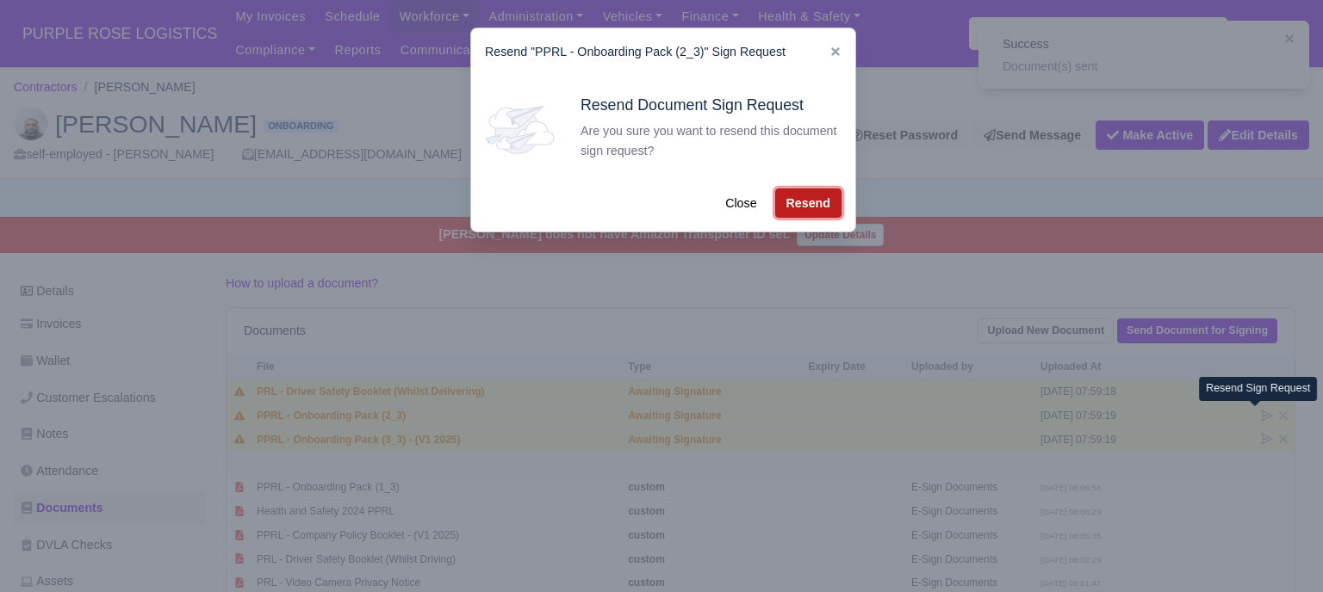
click at [792, 189] on button "Resend" at bounding box center [808, 203] width 66 height 29
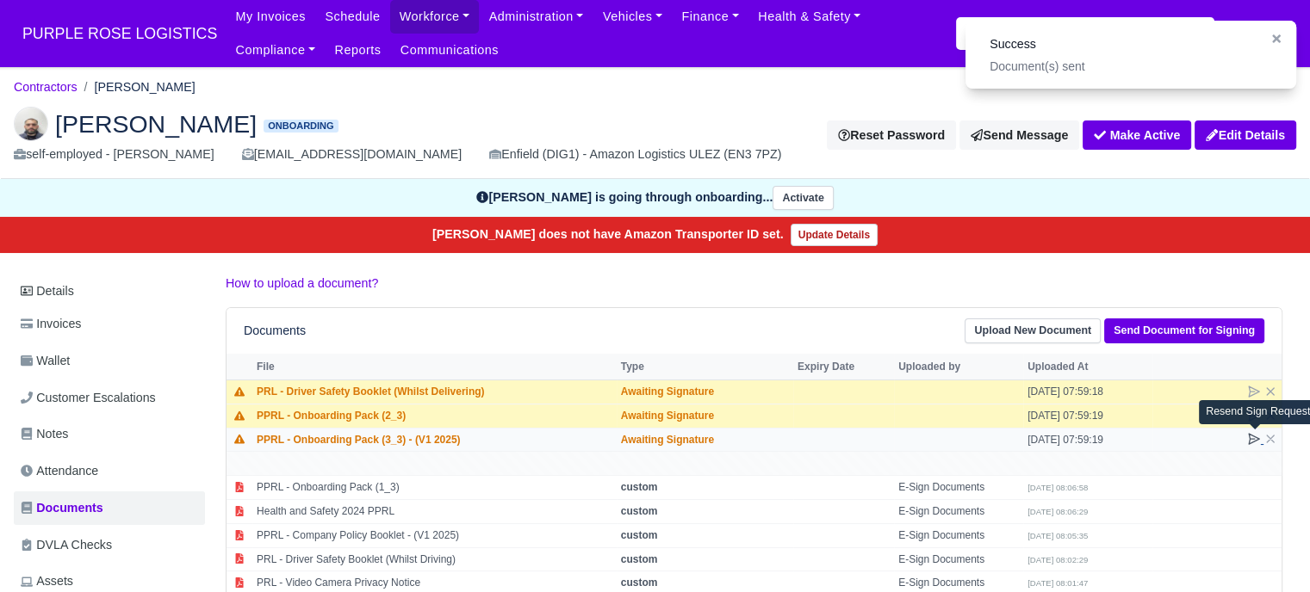
click at [1249, 439] on icon at bounding box center [1254, 439] width 10 height 10
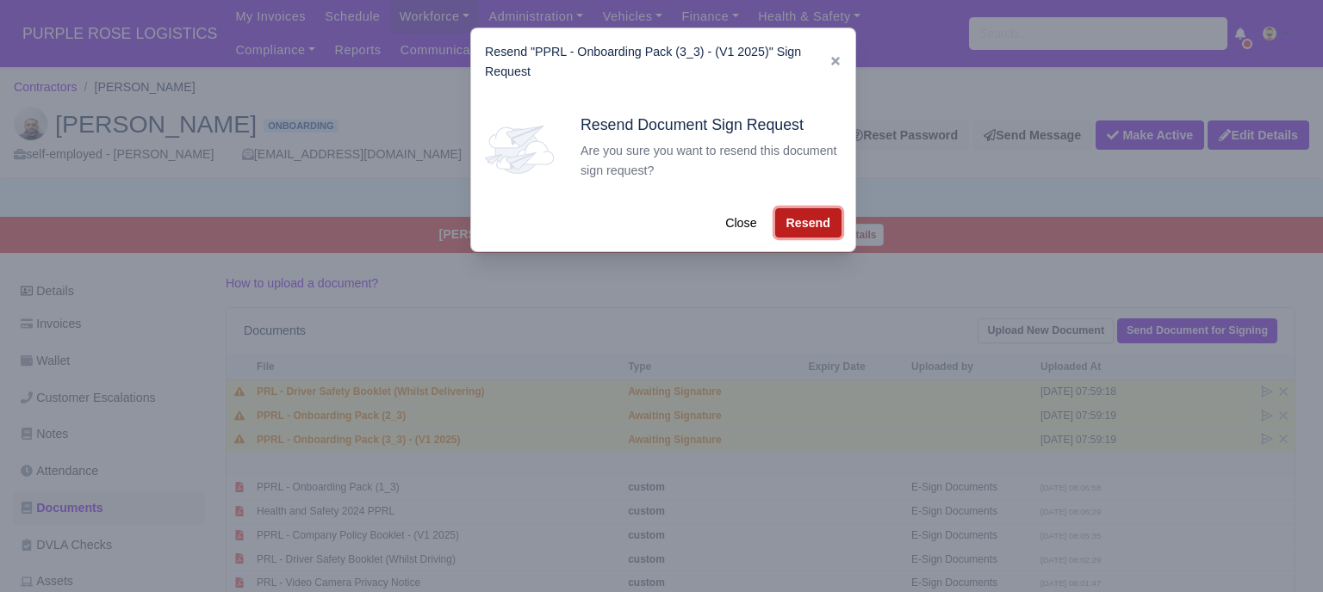
click at [828, 228] on button "Resend" at bounding box center [808, 222] width 66 height 29
